Goal: Book appointment/travel/reservation

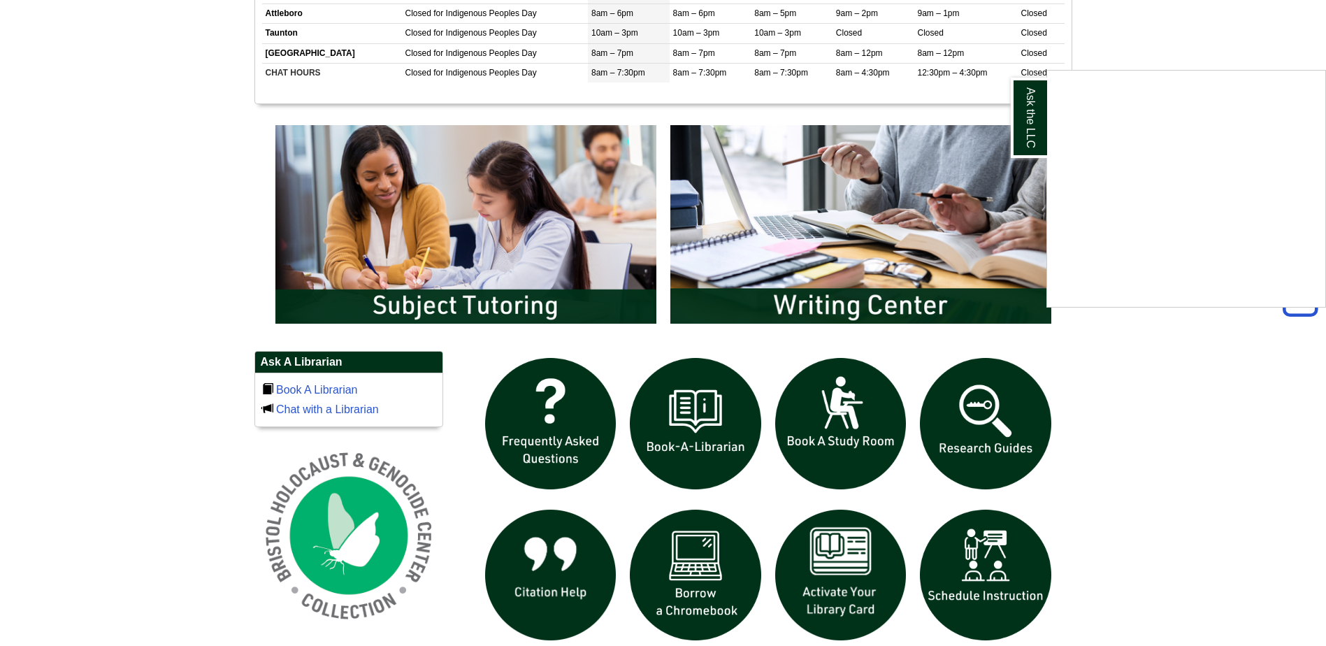
scroll to position [699, 0]
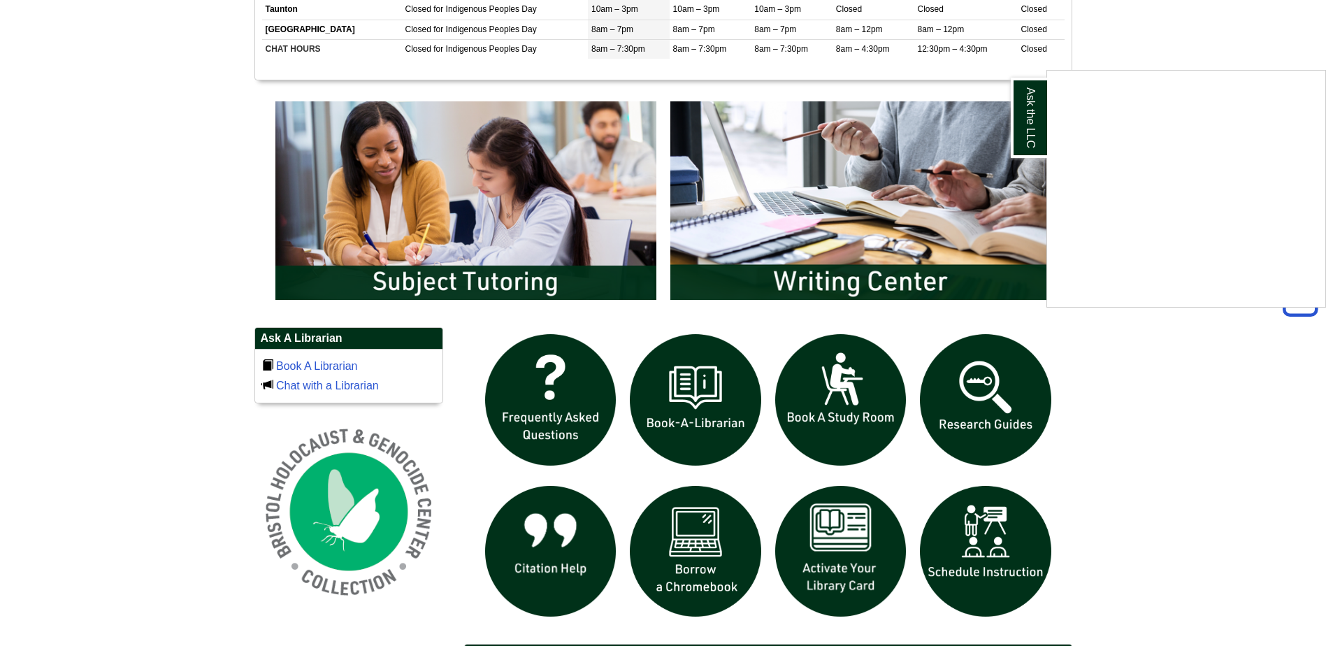
click at [830, 361] on div "Ask the LLC" at bounding box center [663, 323] width 1326 height 646
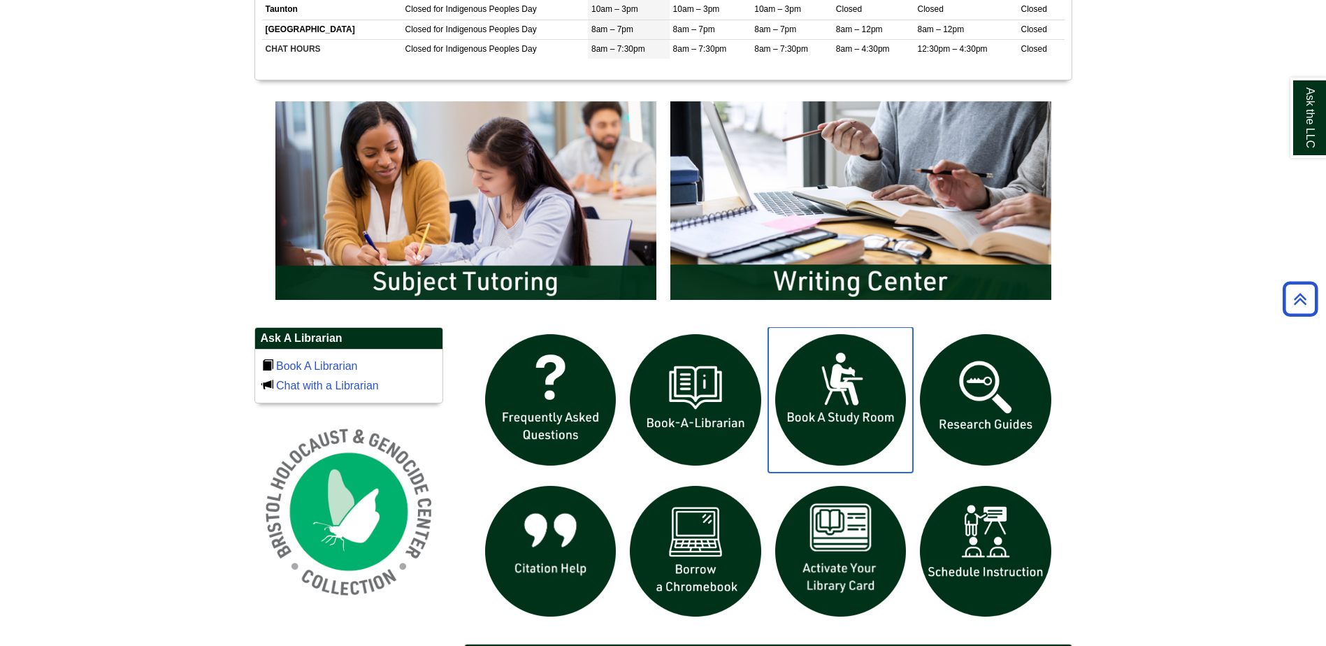
click at [840, 389] on img "slideshow" at bounding box center [840, 399] width 145 height 145
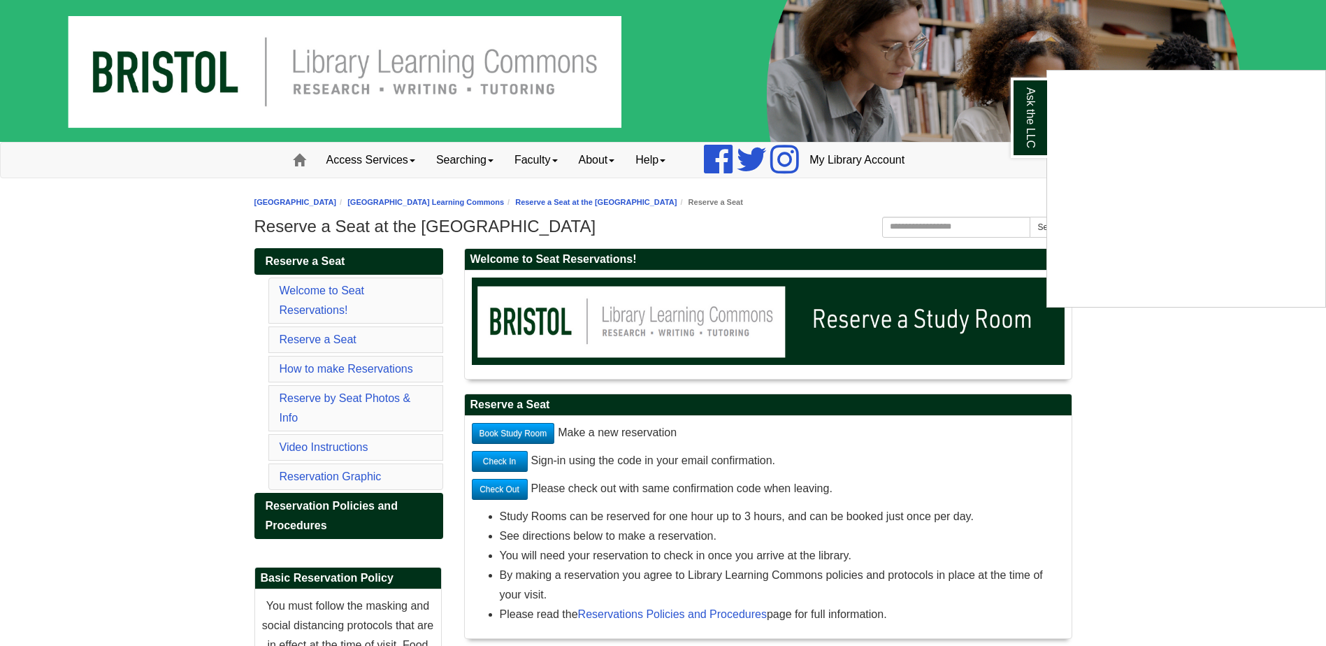
click at [504, 433] on div "Ask the LLC" at bounding box center [663, 323] width 1326 height 646
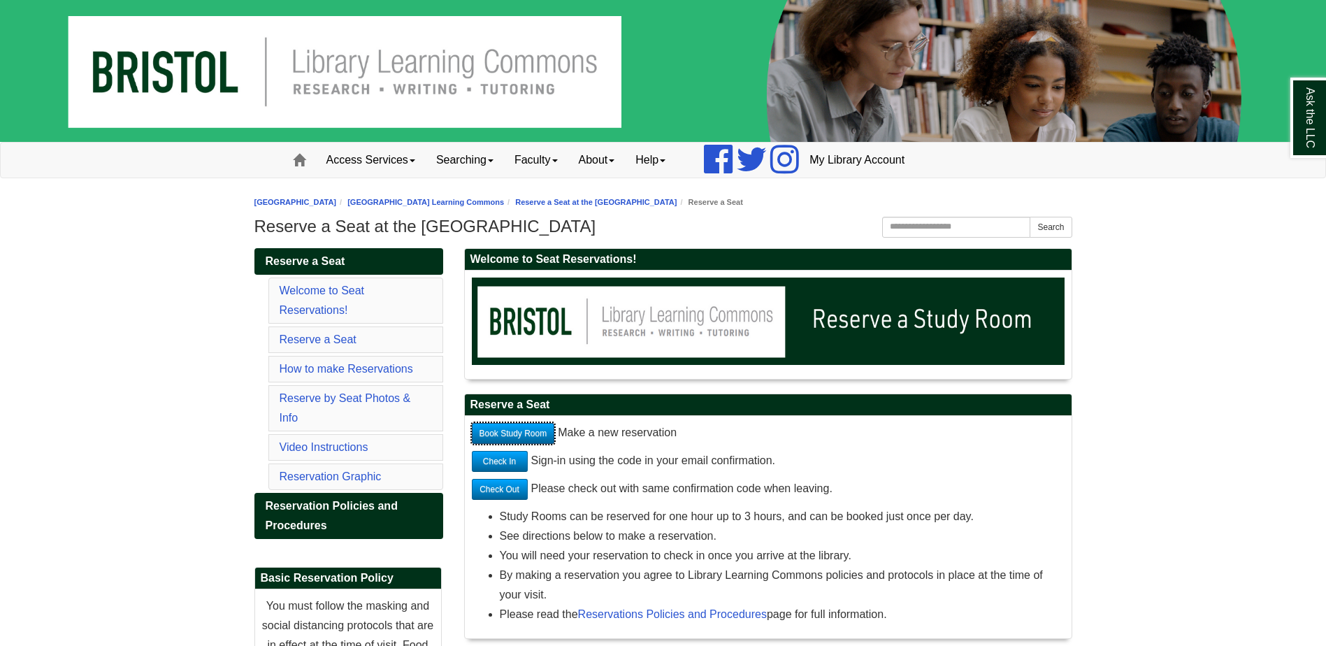
click at [531, 428] on link "Book Study Room" at bounding box center [513, 433] width 83 height 21
